Goal: Task Accomplishment & Management: Manage account settings

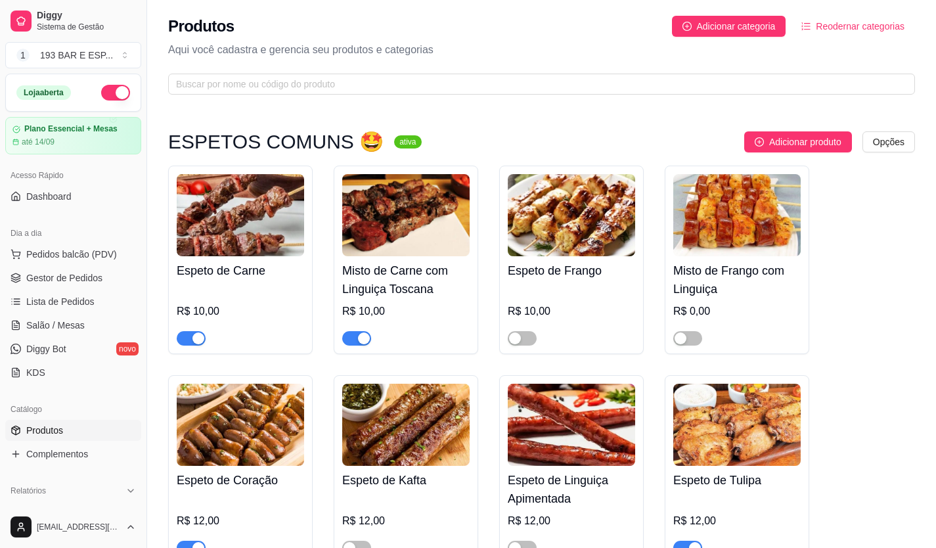
scroll to position [788, 0]
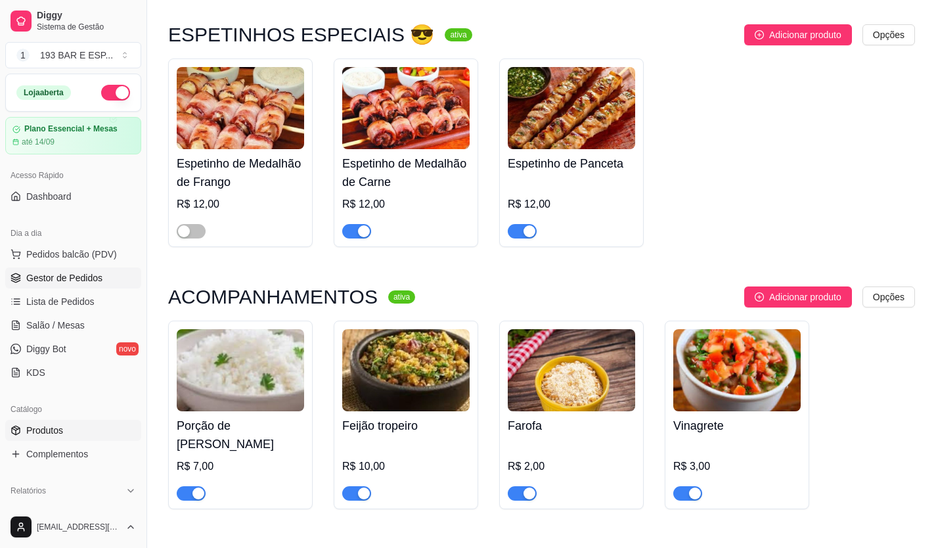
click at [56, 277] on span "Gestor de Pedidos" at bounding box center [64, 277] width 76 height 13
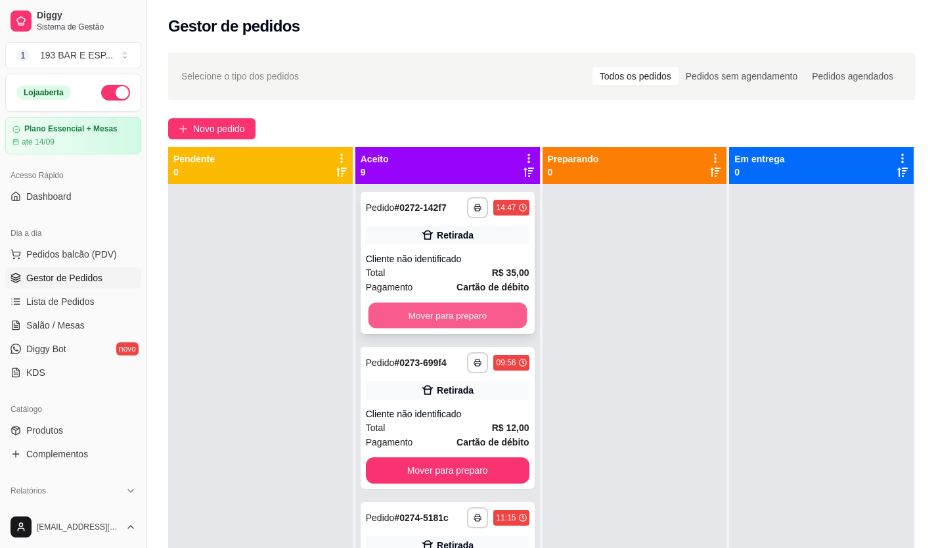
click at [429, 318] on button "Mover para preparo" at bounding box center [447, 316] width 158 height 26
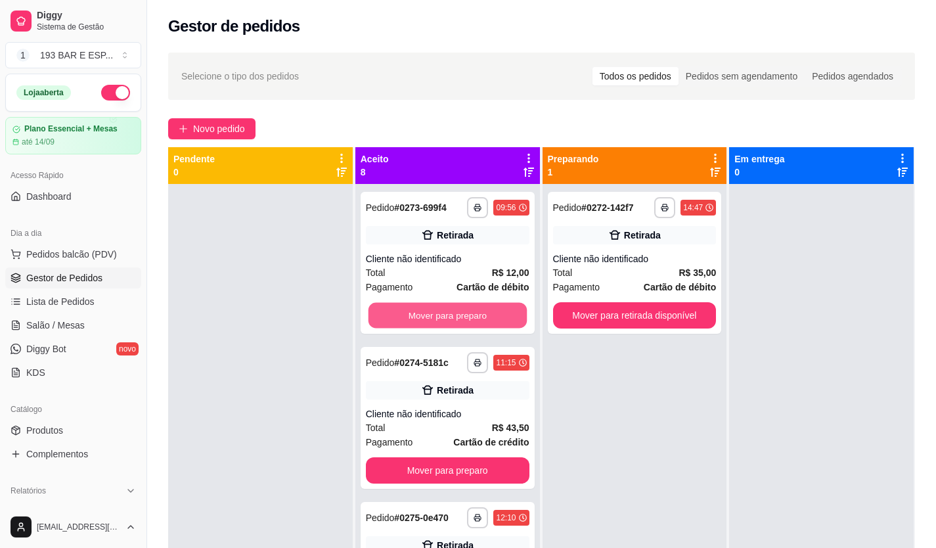
click at [429, 318] on button "Mover para preparo" at bounding box center [447, 316] width 158 height 26
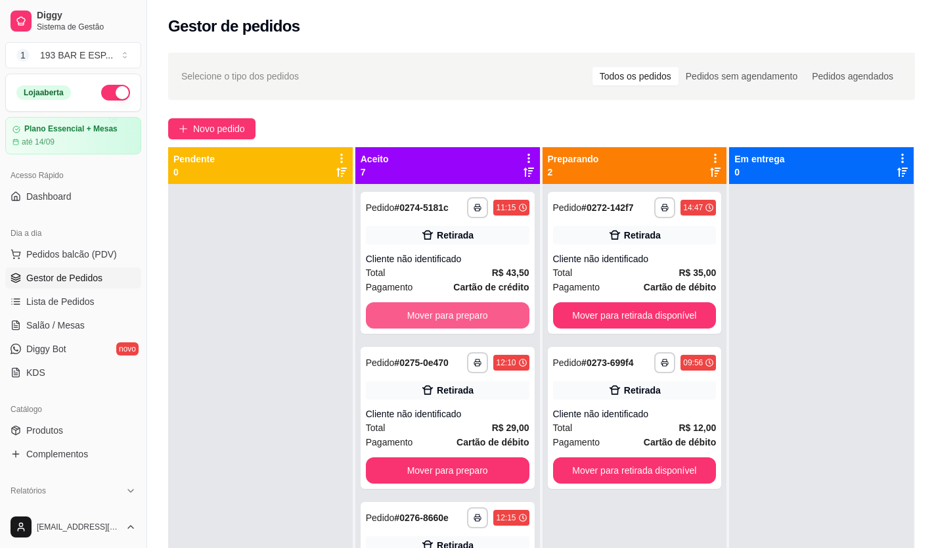
click at [429, 318] on button "Mover para preparo" at bounding box center [448, 315] width 164 height 26
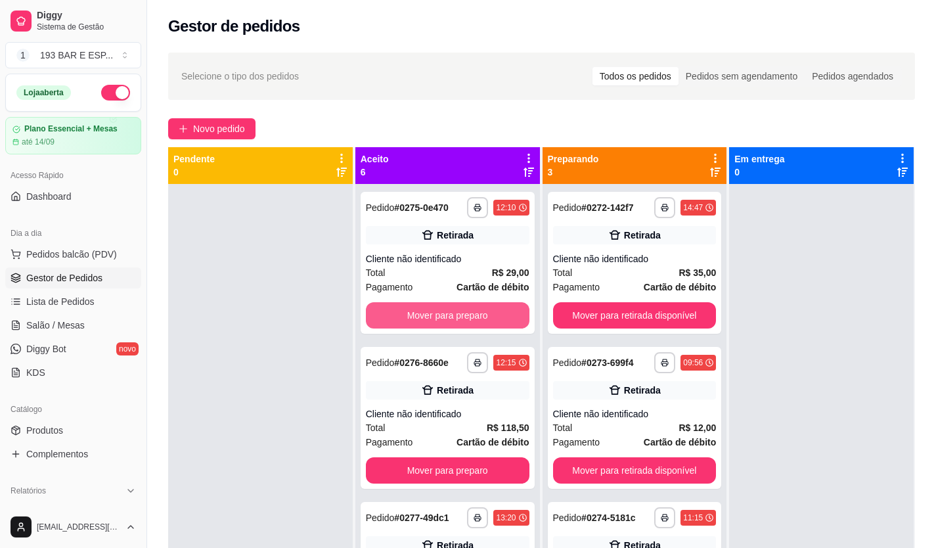
click at [429, 318] on button "Mover para preparo" at bounding box center [448, 315] width 164 height 26
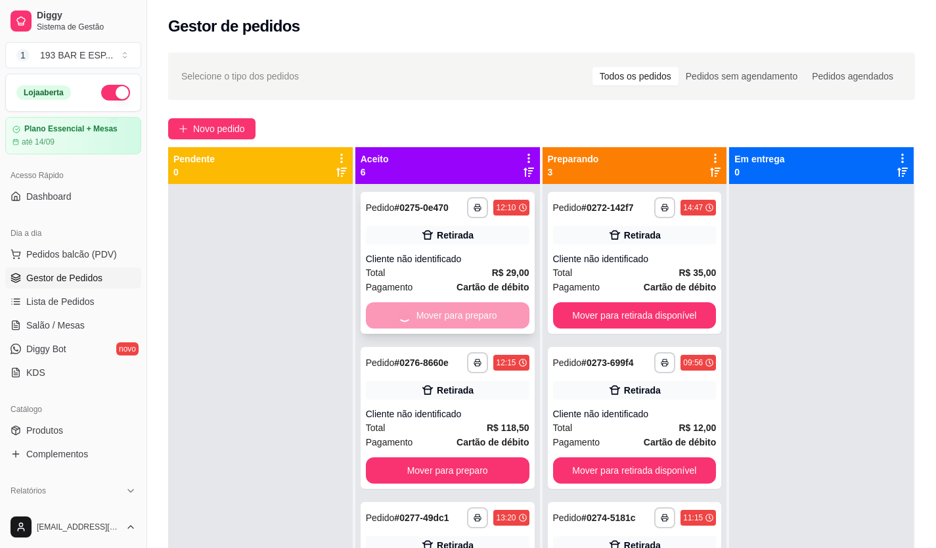
click at [430, 457] on button "Mover para preparo" at bounding box center [448, 470] width 164 height 26
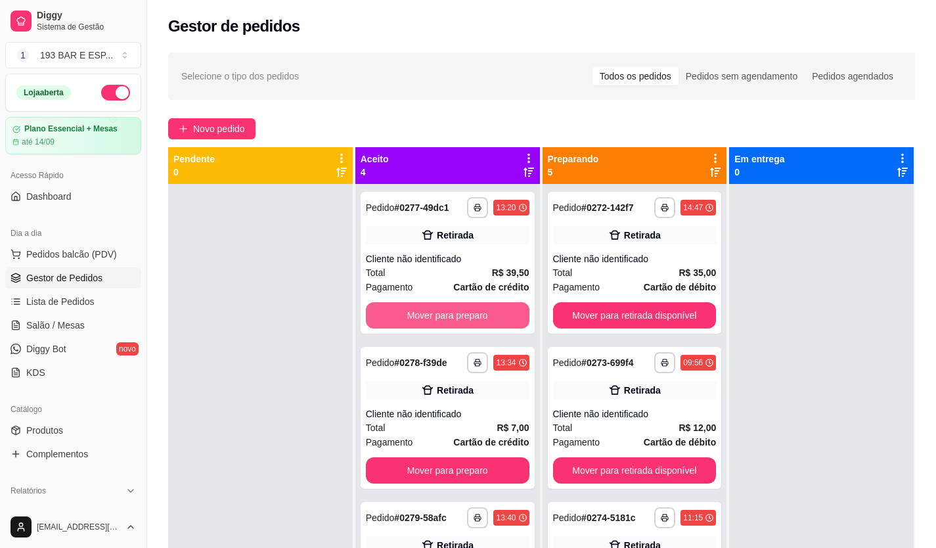
click at [430, 318] on button "Mover para preparo" at bounding box center [448, 315] width 164 height 26
click at [430, 457] on button "Mover para preparo" at bounding box center [448, 470] width 164 height 26
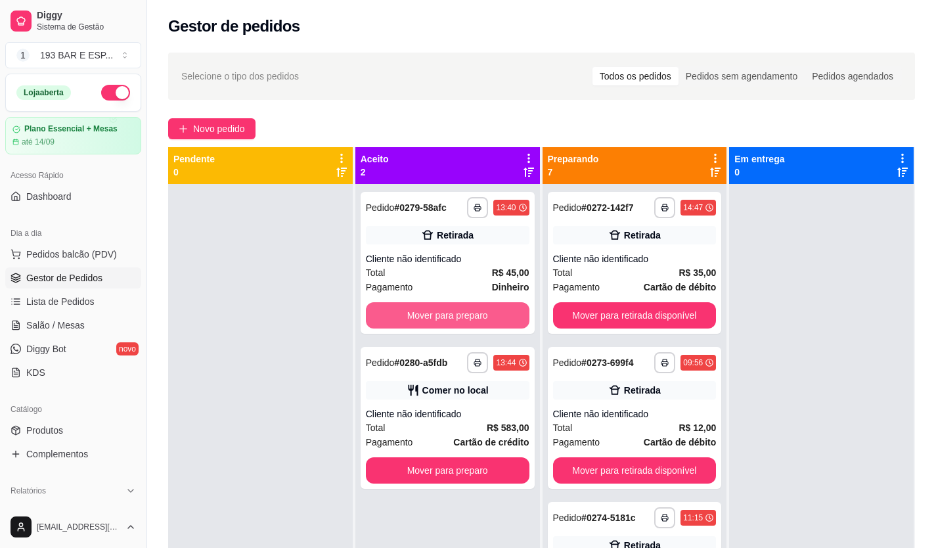
click at [430, 318] on button "Mover para preparo" at bounding box center [448, 315] width 164 height 26
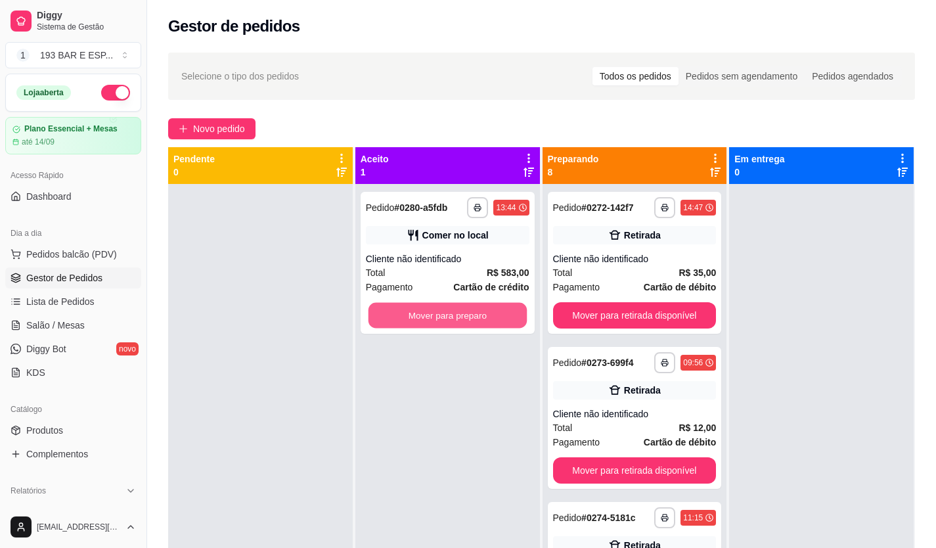
click at [430, 318] on button "Mover para preparo" at bounding box center [447, 316] width 158 height 26
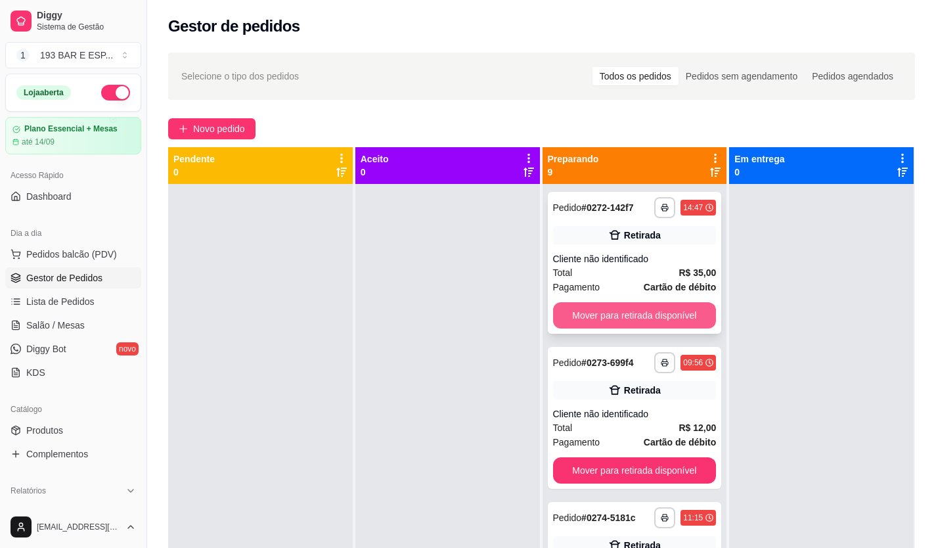
click at [686, 320] on button "Mover para retirada disponível" at bounding box center [635, 315] width 164 height 26
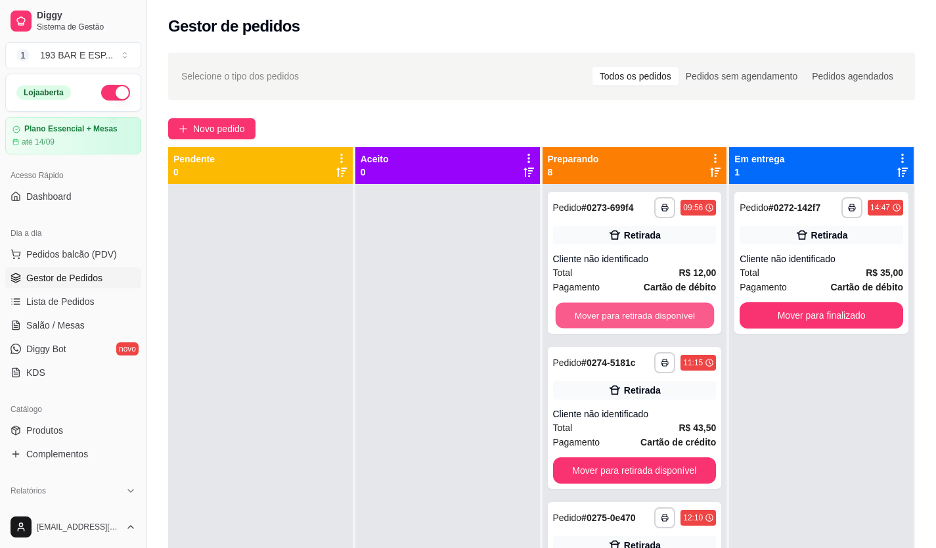
click at [686, 320] on button "Mover para retirada disponível" at bounding box center [634, 316] width 158 height 26
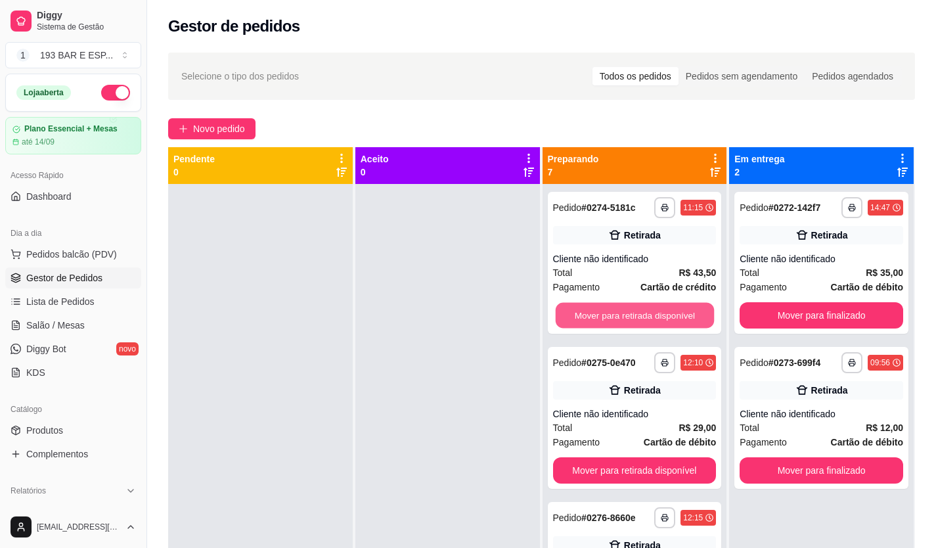
click at [686, 320] on button "Mover para retirada disponível" at bounding box center [634, 316] width 158 height 26
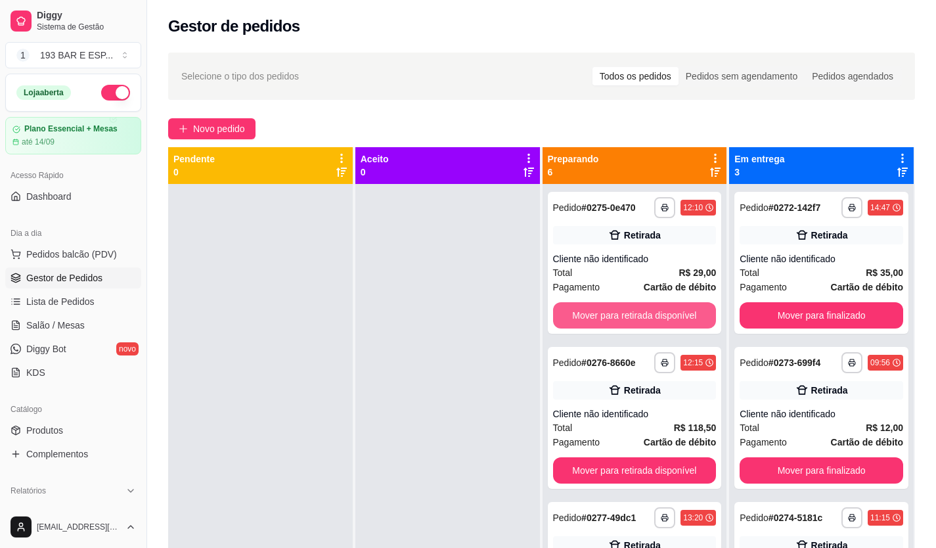
click at [686, 320] on button "Mover para retirada disponível" at bounding box center [635, 315] width 164 height 26
click at [686, 320] on button "Mover para retirada disponível" at bounding box center [634, 316] width 158 height 26
click at [686, 321] on button "Mover para retirada disponível" at bounding box center [634, 316] width 158 height 26
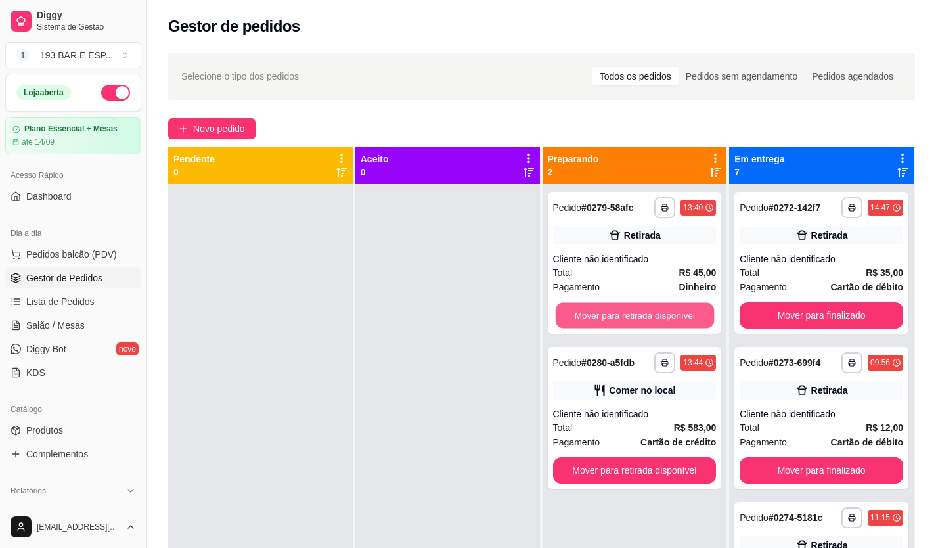
click at [686, 321] on button "Mover para retirada disponível" at bounding box center [634, 316] width 158 height 26
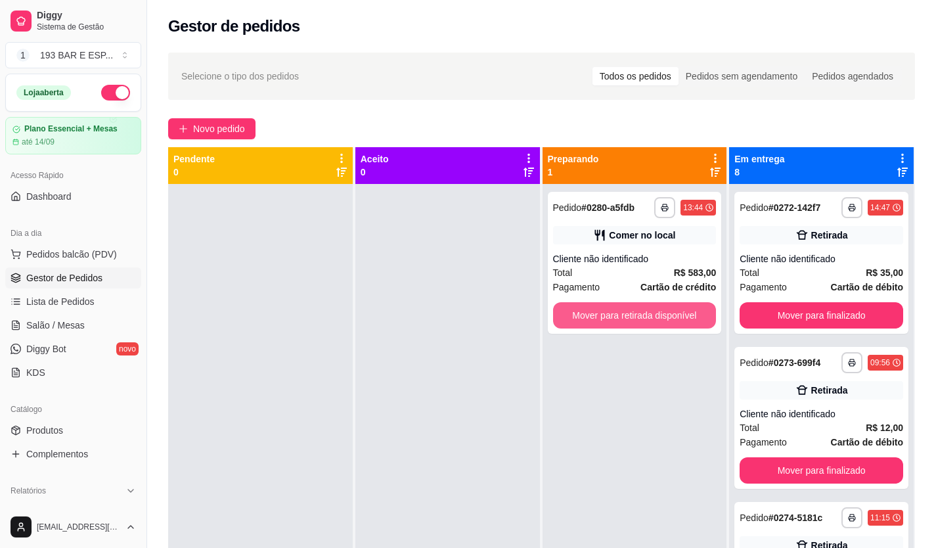
click at [686, 321] on button "Mover para retirada disponível" at bounding box center [635, 315] width 164 height 26
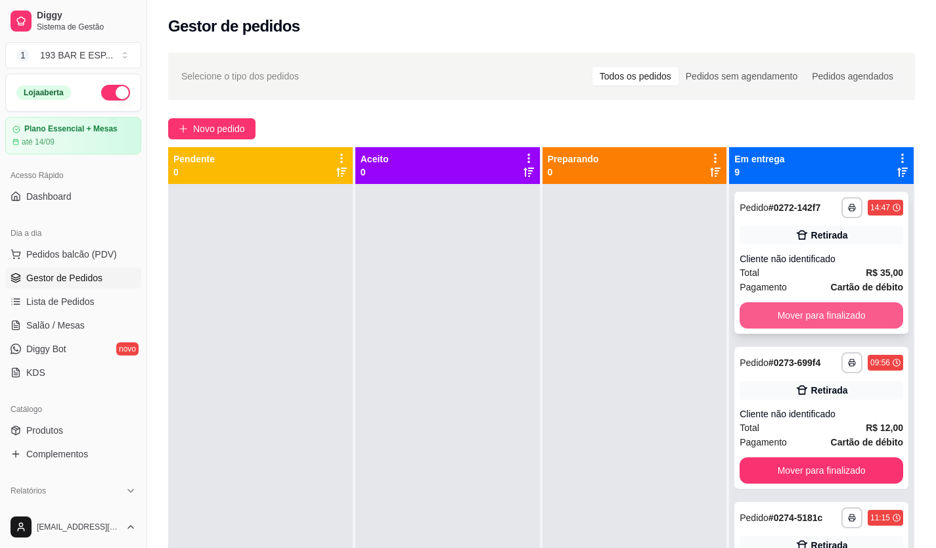
click at [789, 313] on button "Mover para finalizado" at bounding box center [821, 315] width 164 height 26
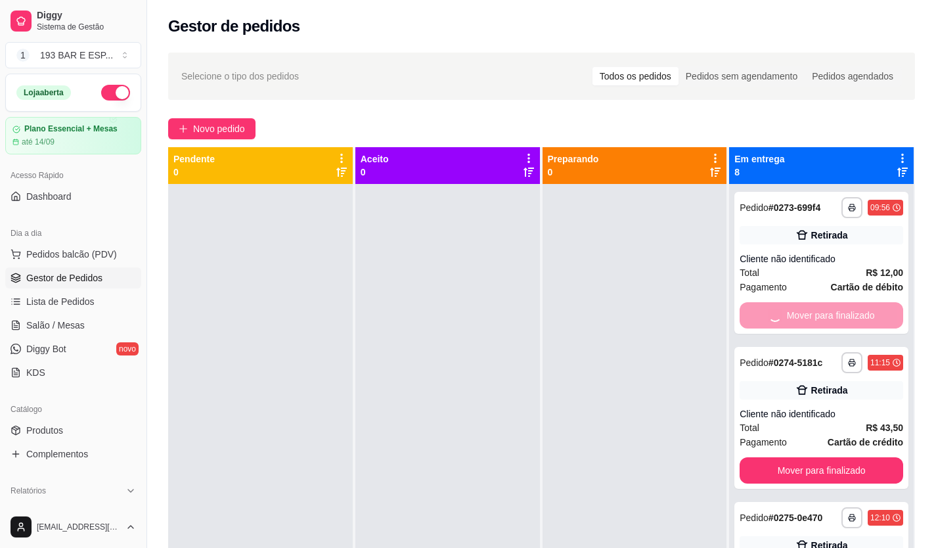
click at [789, 457] on button "Mover para finalizado" at bounding box center [821, 470] width 164 height 26
click at [789, 313] on button "Mover para finalizado" at bounding box center [821, 316] width 158 height 26
click at [789, 313] on button "Mover para finalizado" at bounding box center [821, 315] width 164 height 26
click at [789, 457] on button "Mover para finalizado" at bounding box center [821, 470] width 164 height 26
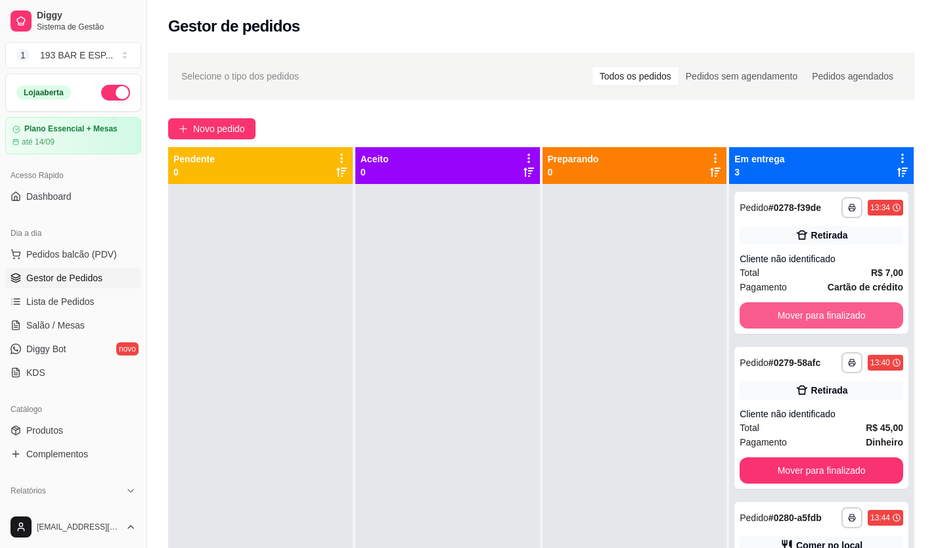
click at [790, 313] on button "Mover para finalizado" at bounding box center [821, 315] width 164 height 26
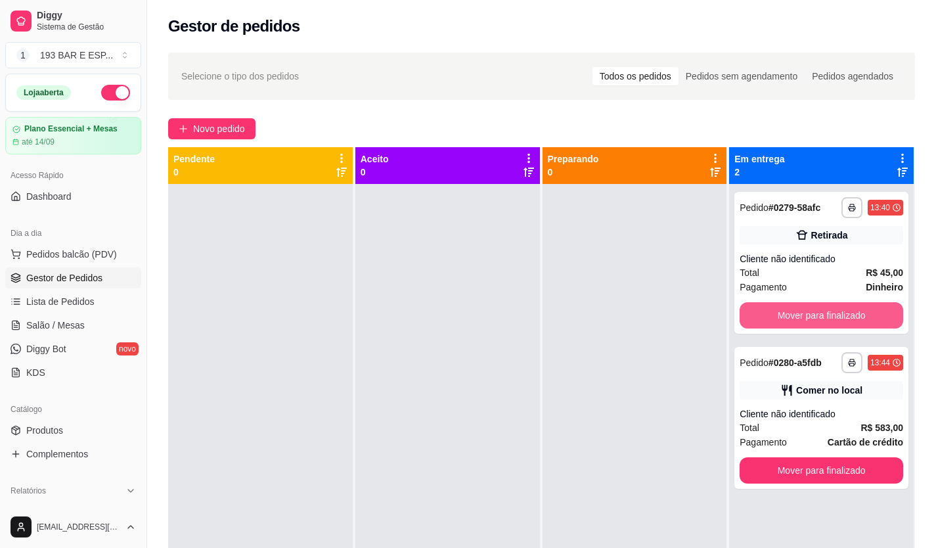
click at [790, 313] on button "Mover para finalizado" at bounding box center [821, 315] width 164 height 26
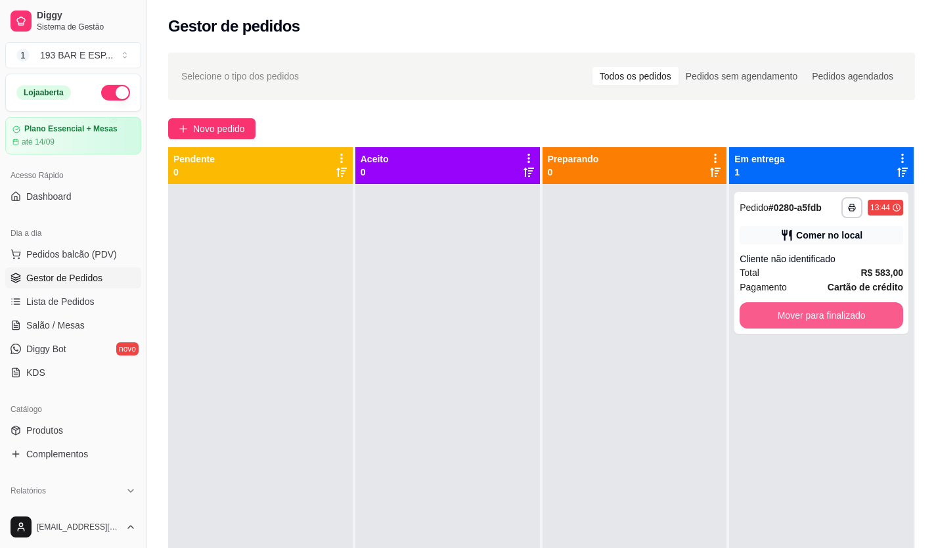
click at [790, 313] on button "Mover para finalizado" at bounding box center [821, 315] width 164 height 26
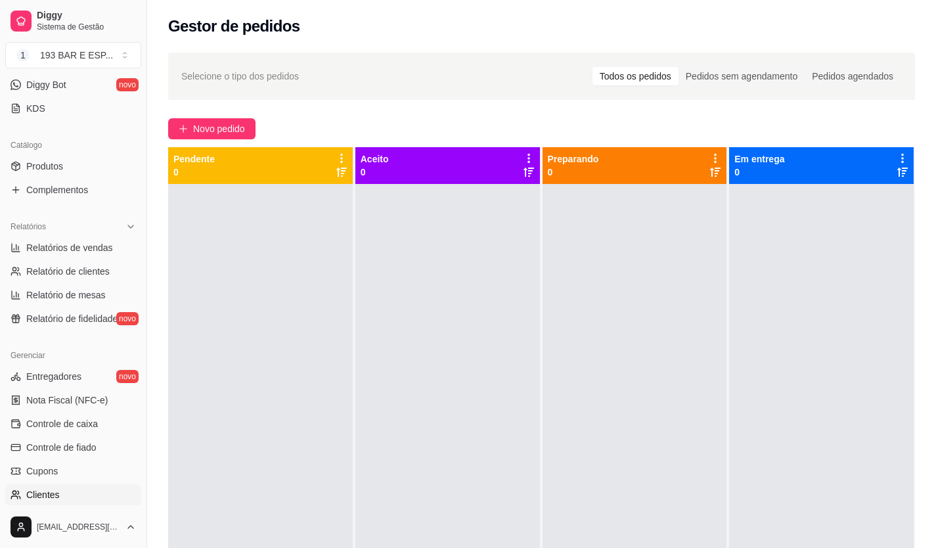
scroll to position [394, 0]
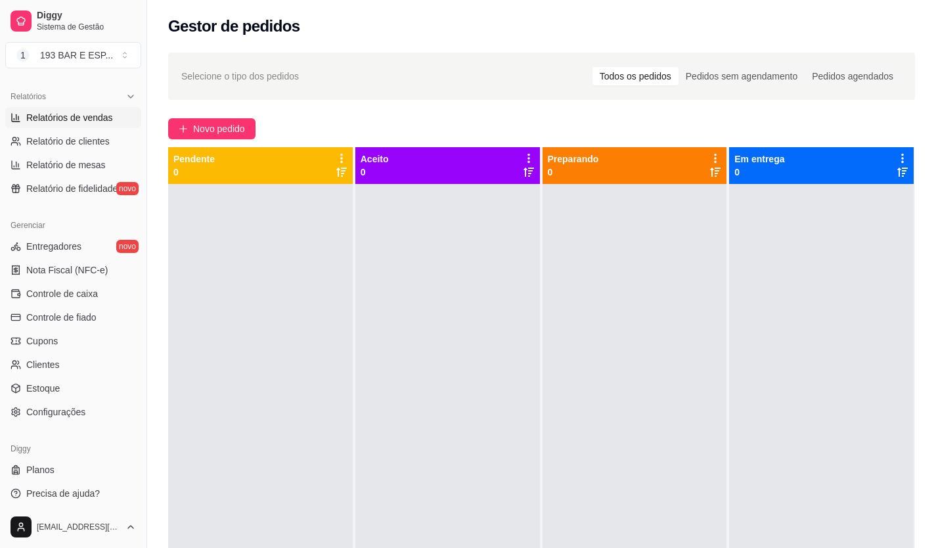
click at [89, 125] on link "Relatórios de vendas" at bounding box center [73, 117] width 136 height 21
select select "ALL"
select select "0"
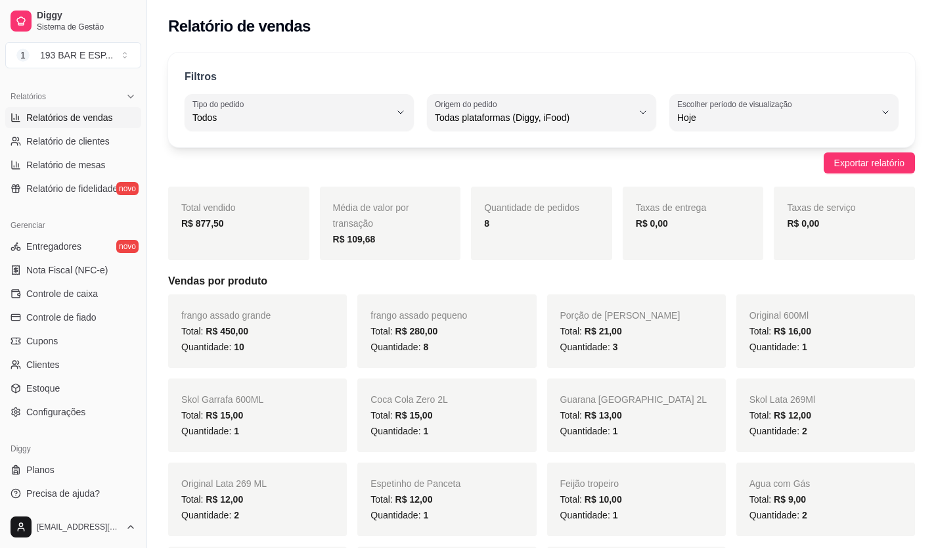
click at [5, 107] on link "Relatórios de vendas" at bounding box center [73, 117] width 136 height 21
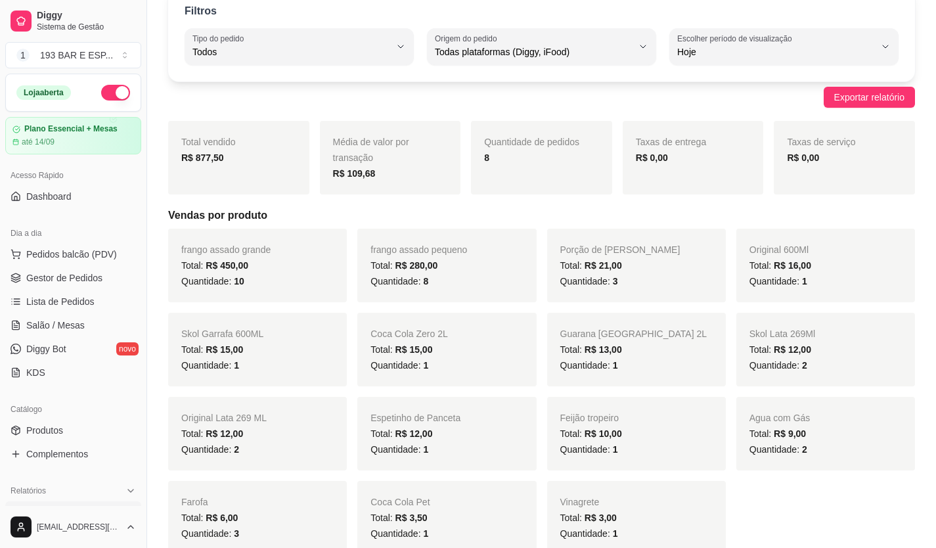
click at [110, 91] on button "button" at bounding box center [115, 93] width 29 height 16
click at [128, 59] on button "1 193 BAR E ESP ..." at bounding box center [73, 55] width 136 height 26
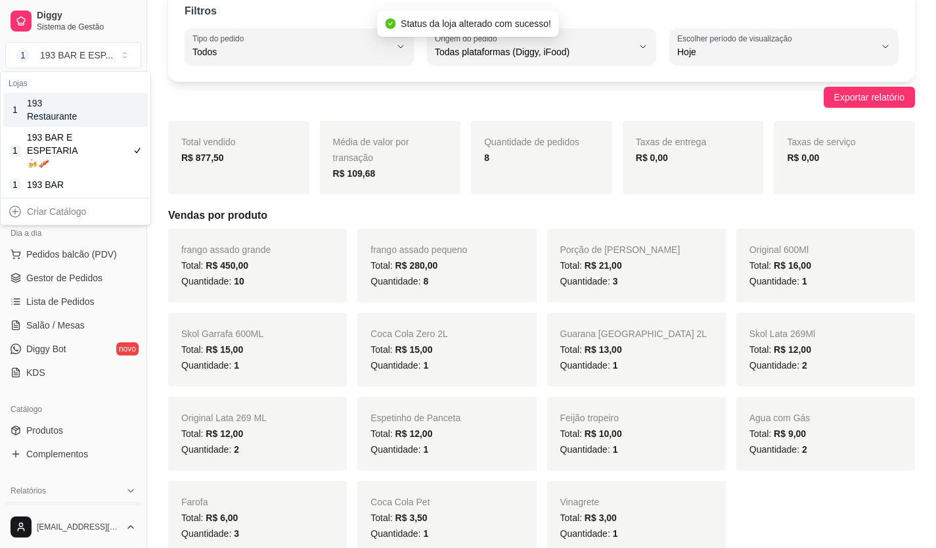
click at [62, 111] on div "193 Restaurante" at bounding box center [56, 110] width 59 height 26
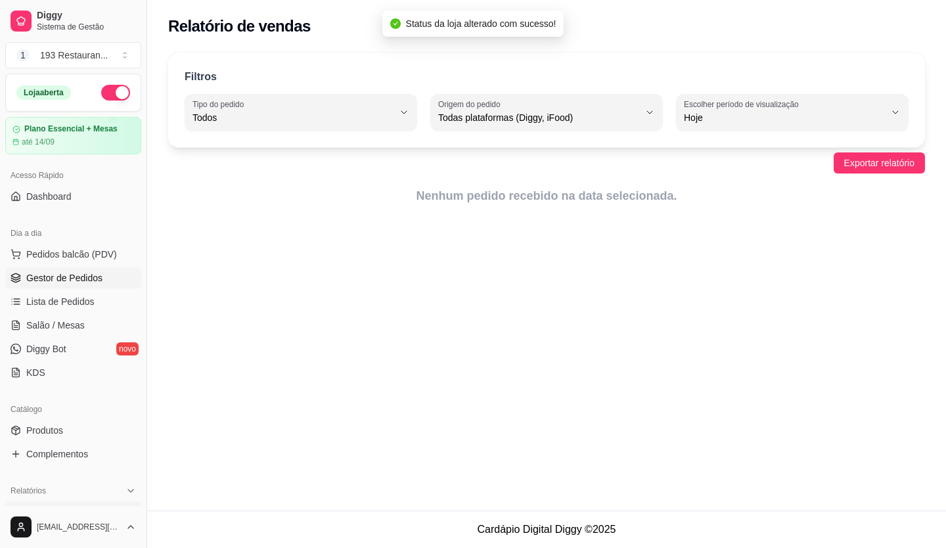
click at [62, 279] on span "Gestor de Pedidos" at bounding box center [64, 277] width 76 height 13
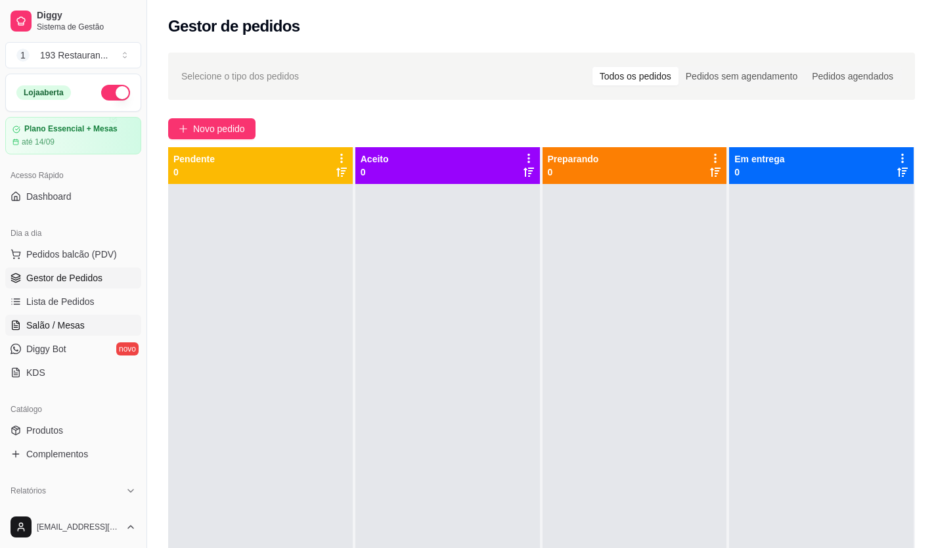
click at [66, 322] on span "Salão / Mesas" at bounding box center [55, 325] width 58 height 13
